Goal: Information Seeking & Learning: Learn about a topic

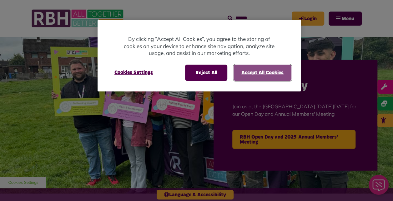
click at [254, 78] on button "Accept All Cookies" at bounding box center [263, 73] width 58 height 16
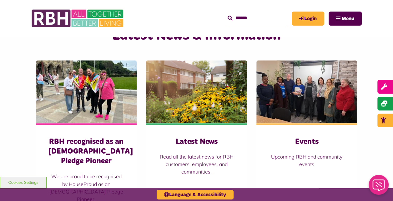
scroll to position [413, 0]
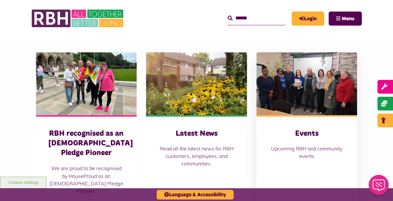
click at [290, 72] on img at bounding box center [306, 83] width 101 height 63
click at [297, 87] on img at bounding box center [306, 83] width 101 height 63
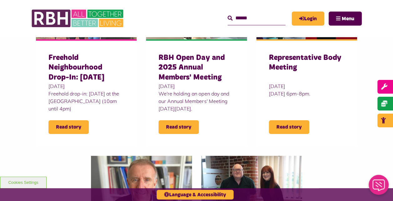
scroll to position [250, 0]
